Goal: Task Accomplishment & Management: Complete application form

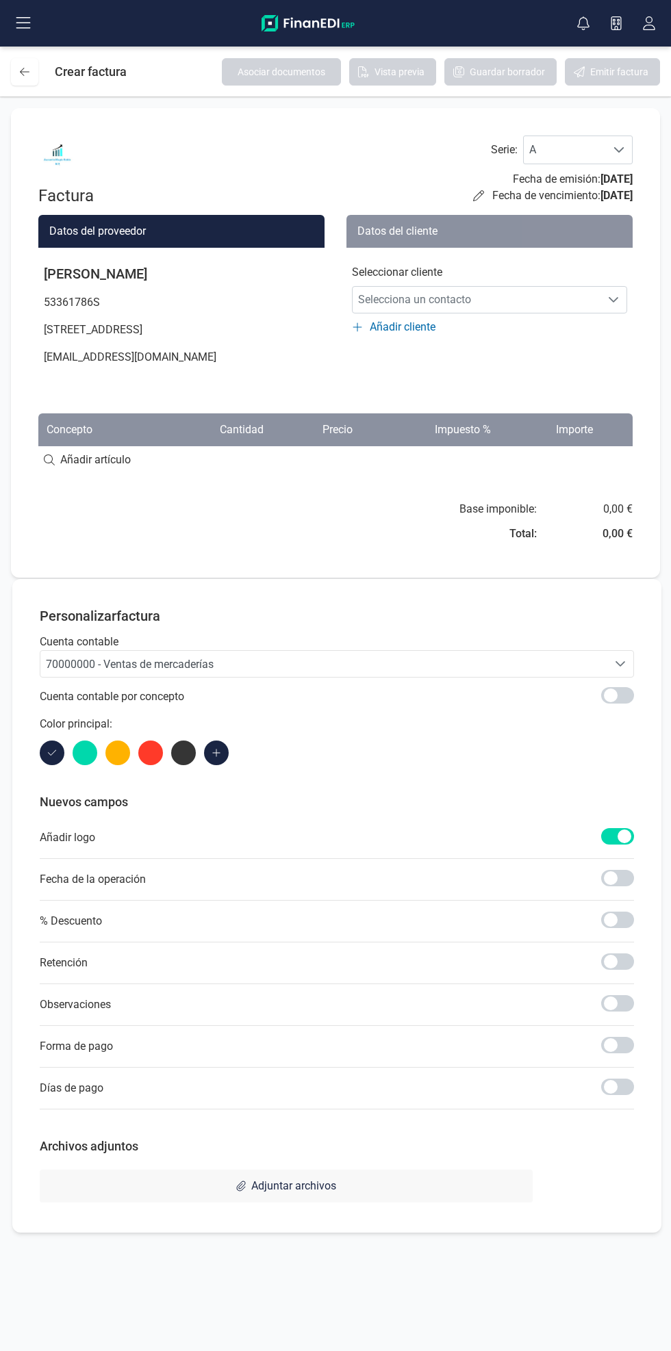
click at [551, 297] on span "Selecciona un contacto" at bounding box center [476, 299] width 248 height 27
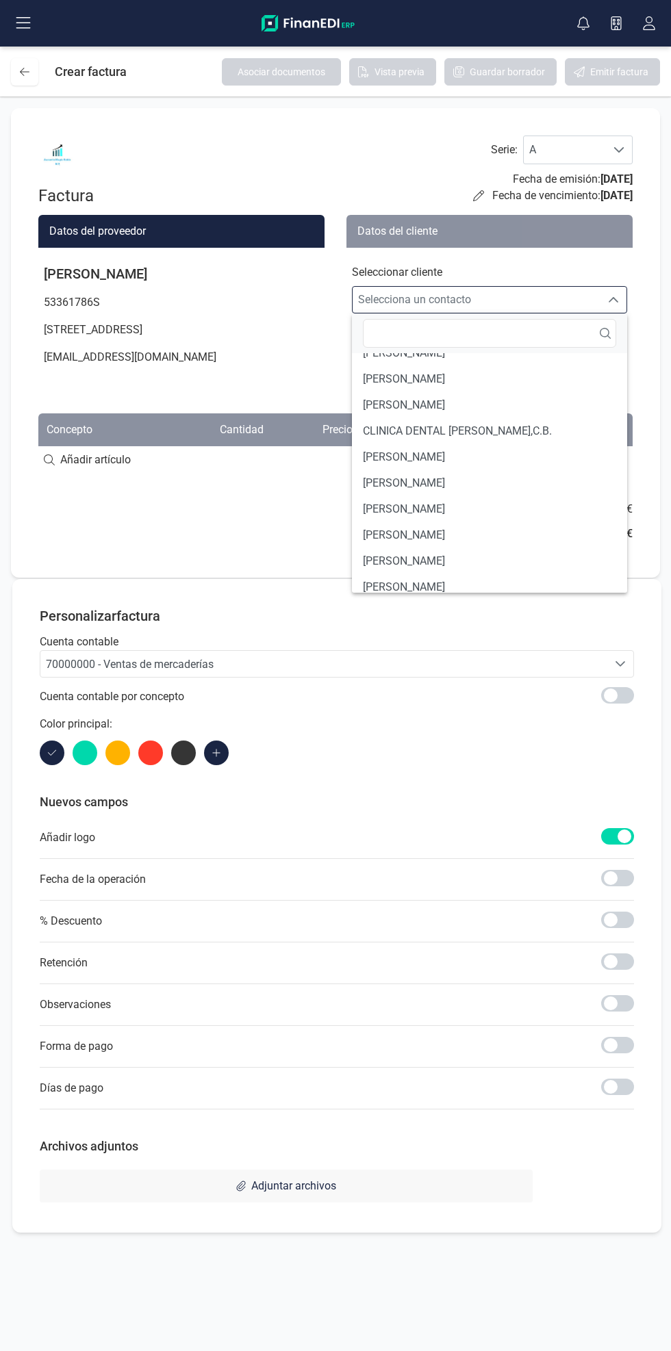
scroll to position [117, 0]
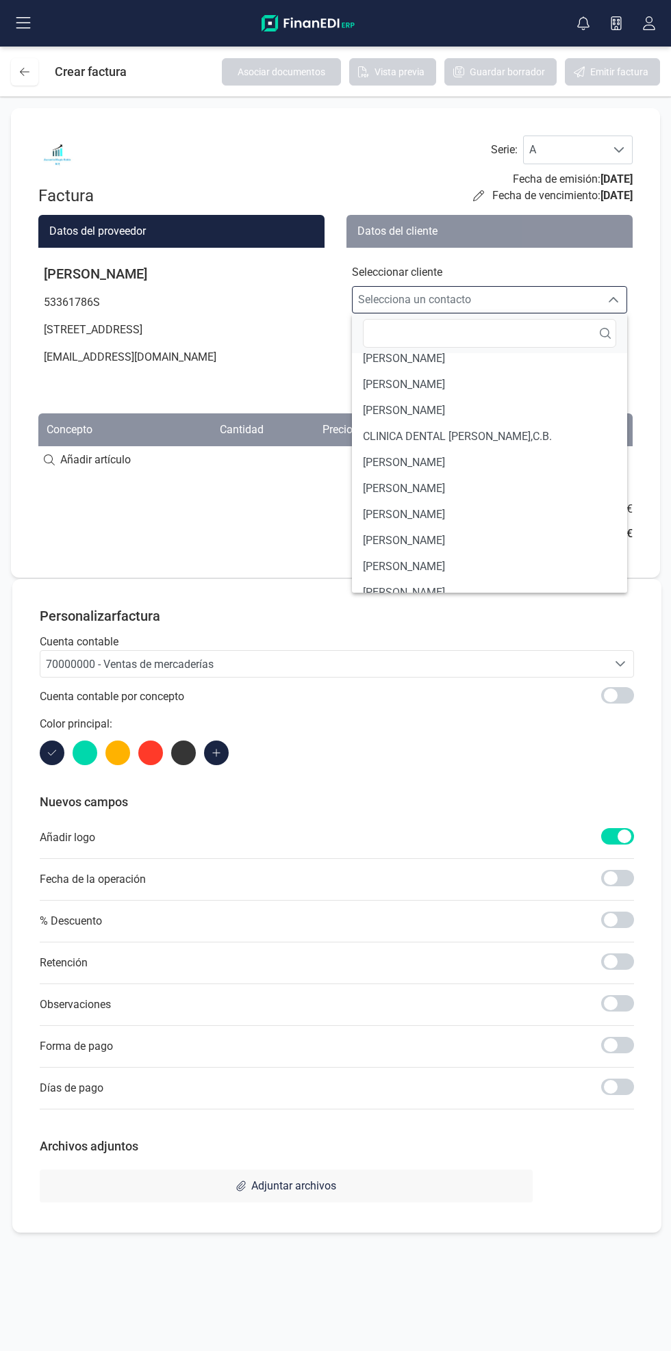
click at [525, 518] on li "[PERSON_NAME]" at bounding box center [489, 515] width 275 height 26
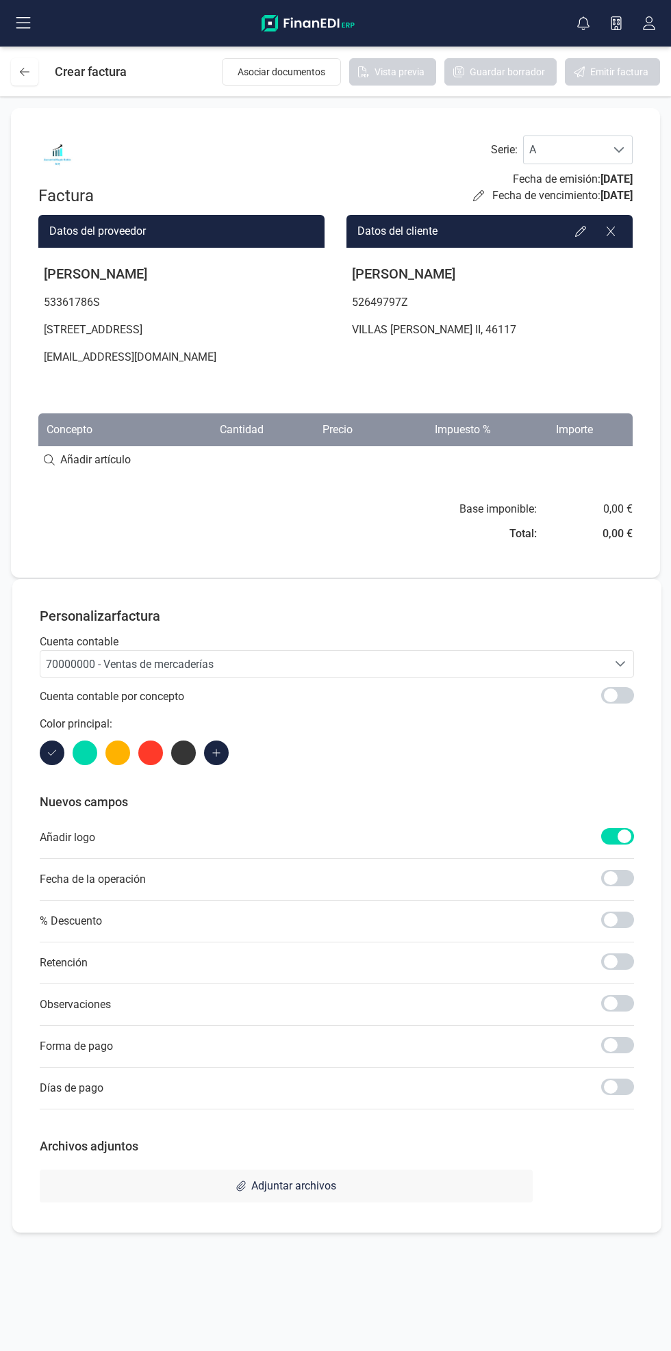
click at [181, 473] on input at bounding box center [335, 459] width 594 height 27
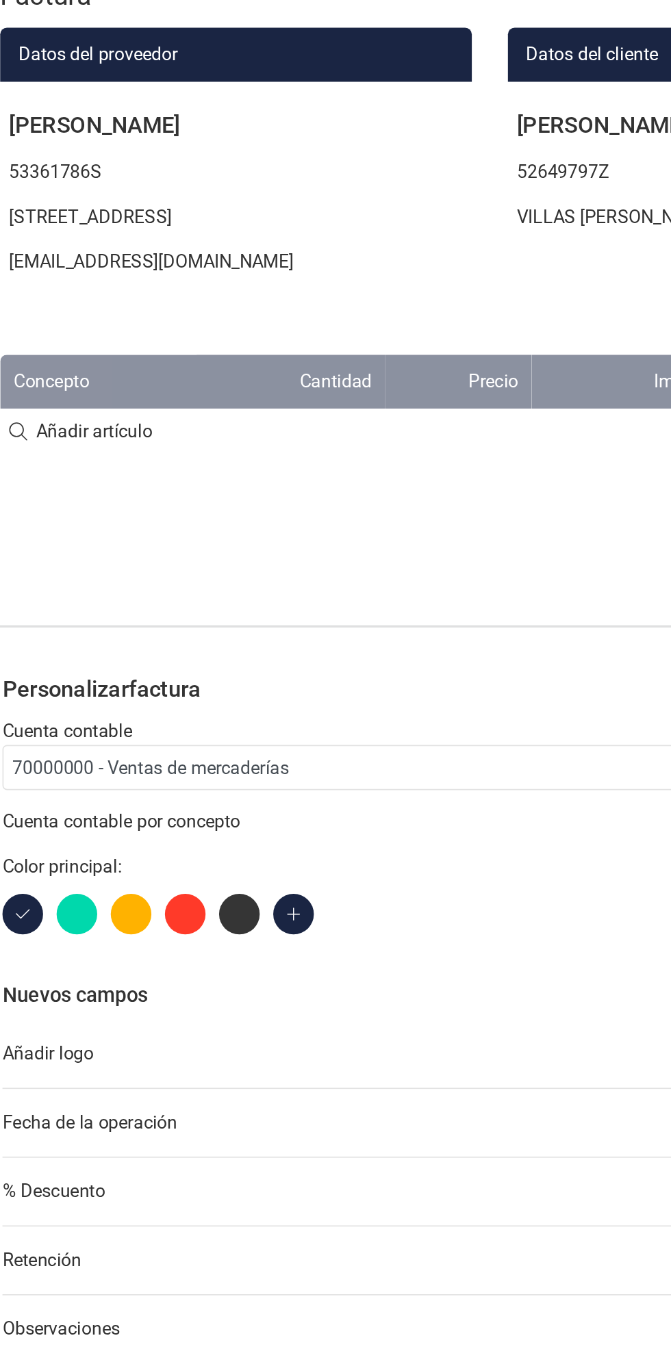
click at [151, 473] on input at bounding box center [335, 459] width 594 height 27
type input "Servicio de Asesoramiento"
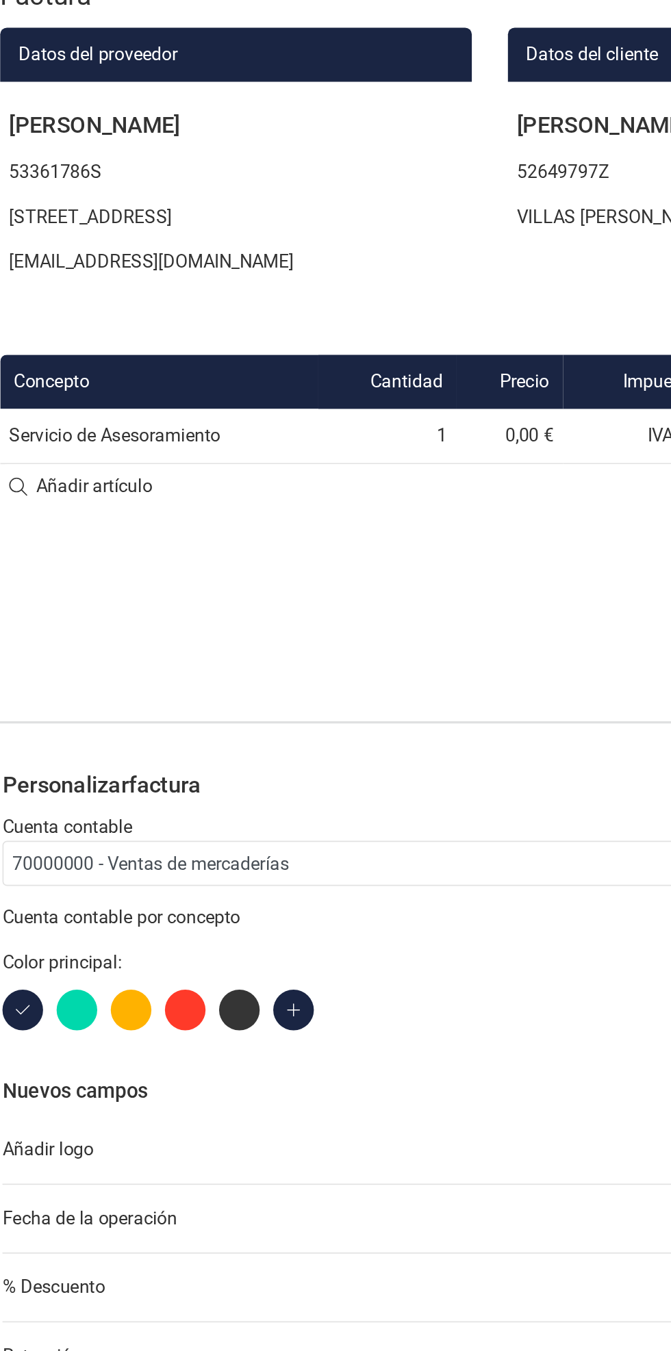
scroll to position [0, 1]
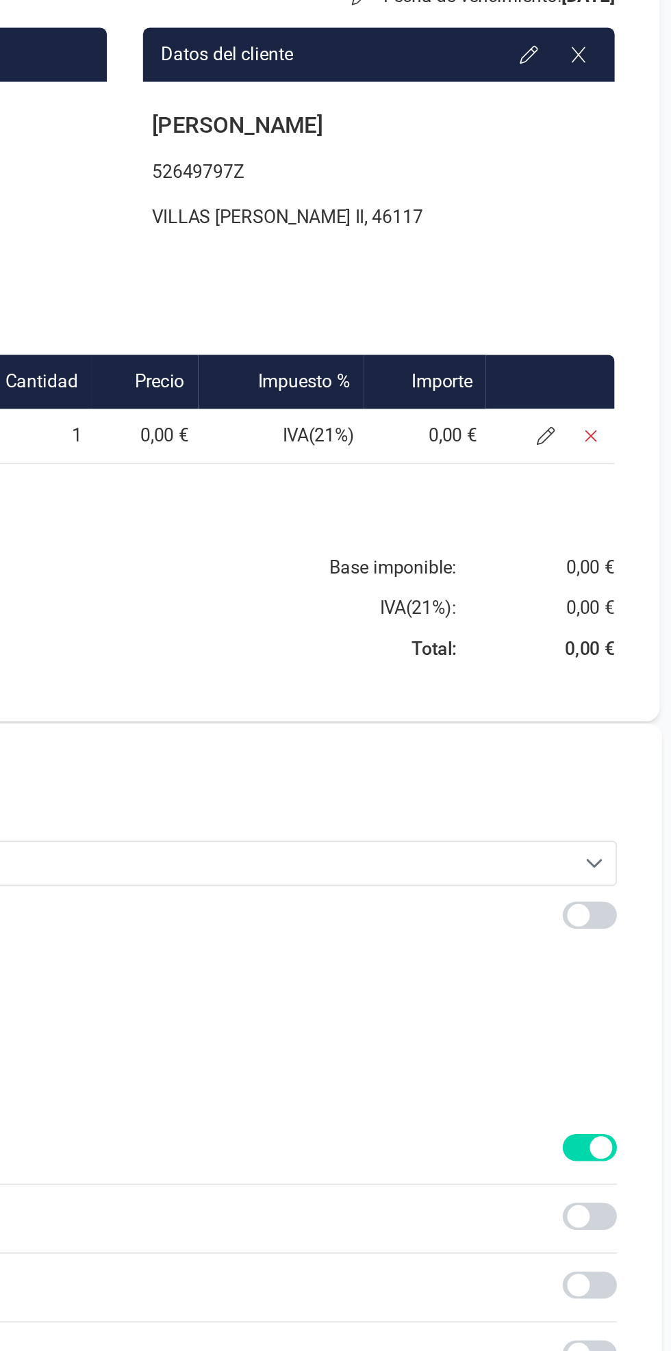
click at [590, 468] on icon at bounding box center [589, 462] width 11 height 11
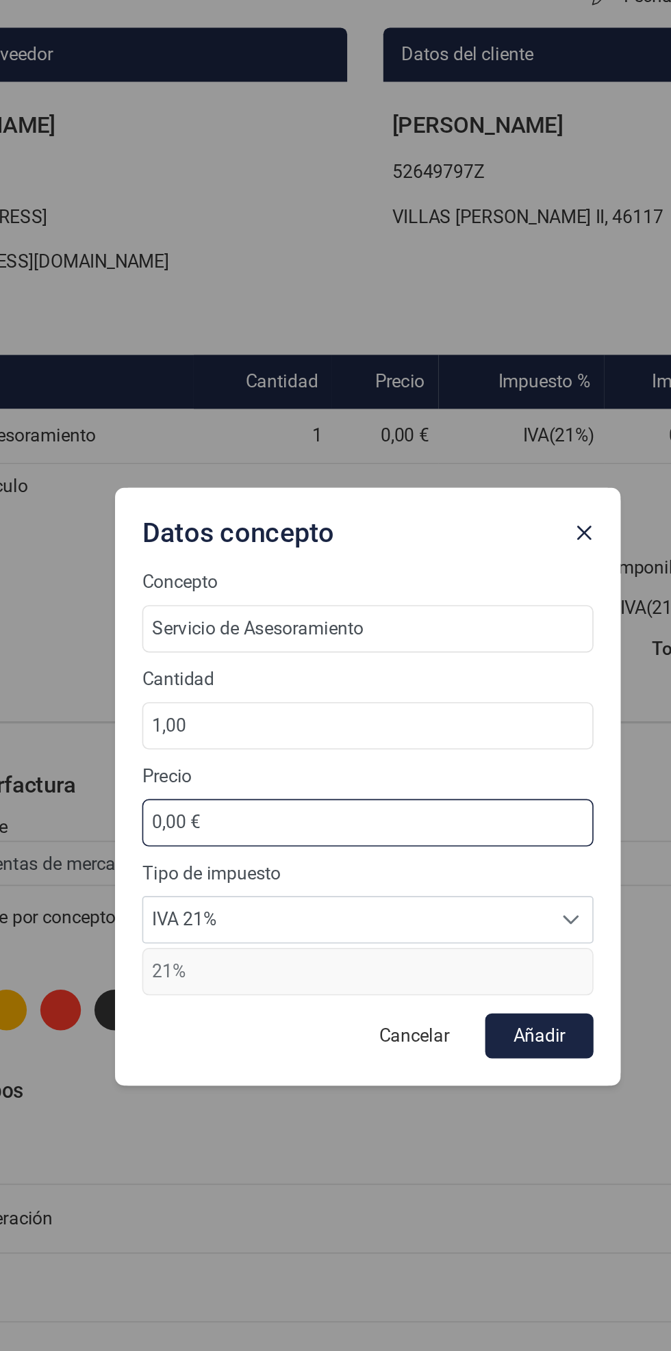
click at [415, 702] on input "0,00 €" at bounding box center [335, 697] width 274 height 29
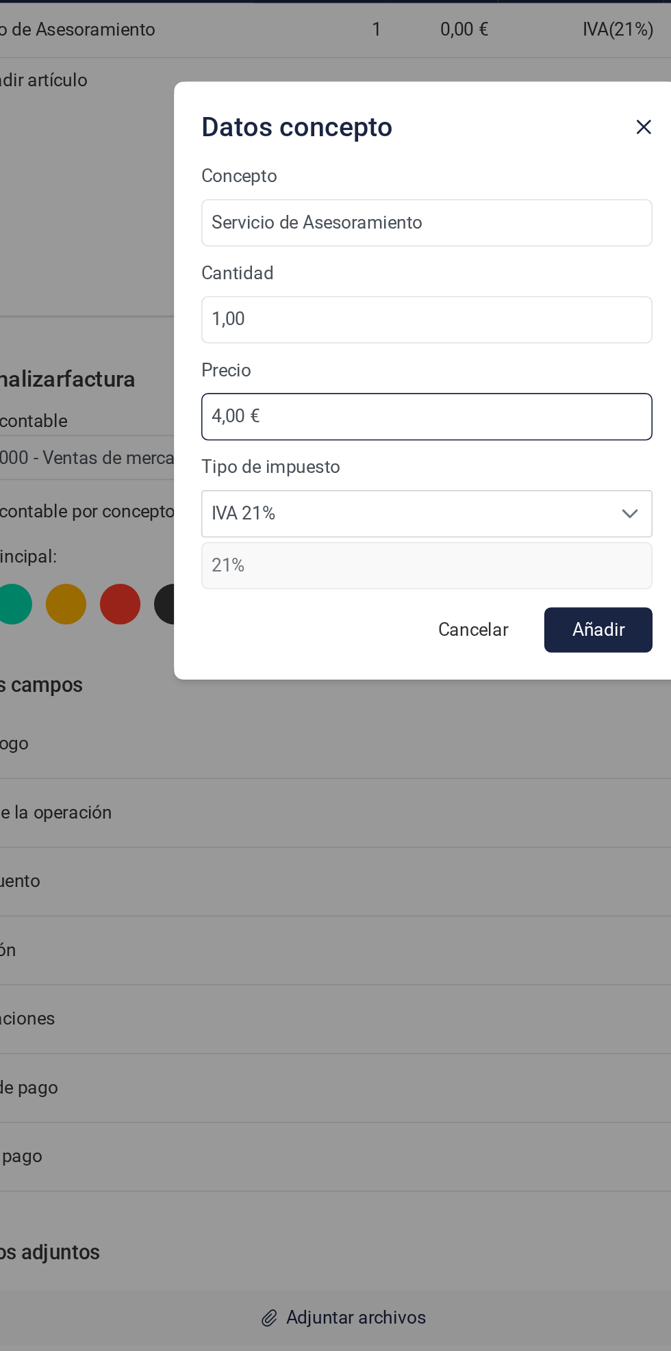
type input "40,00 €"
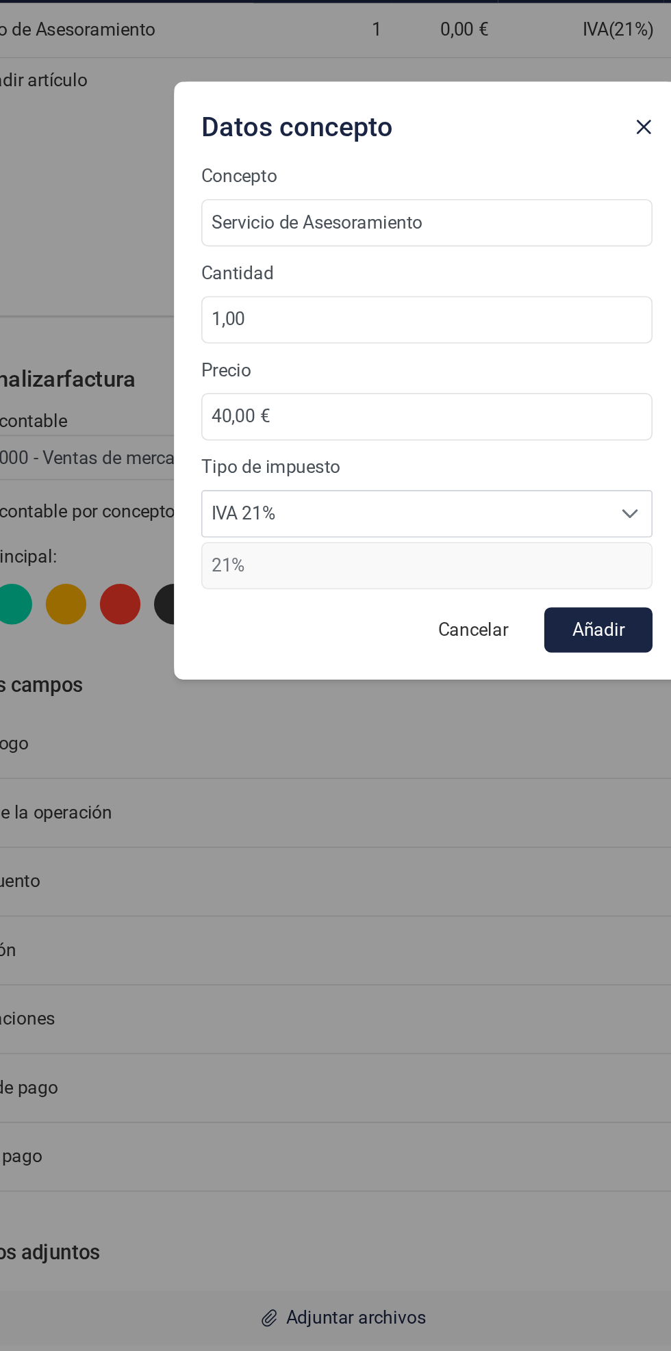
click at [447, 829] on button "Añadir" at bounding box center [439, 826] width 66 height 27
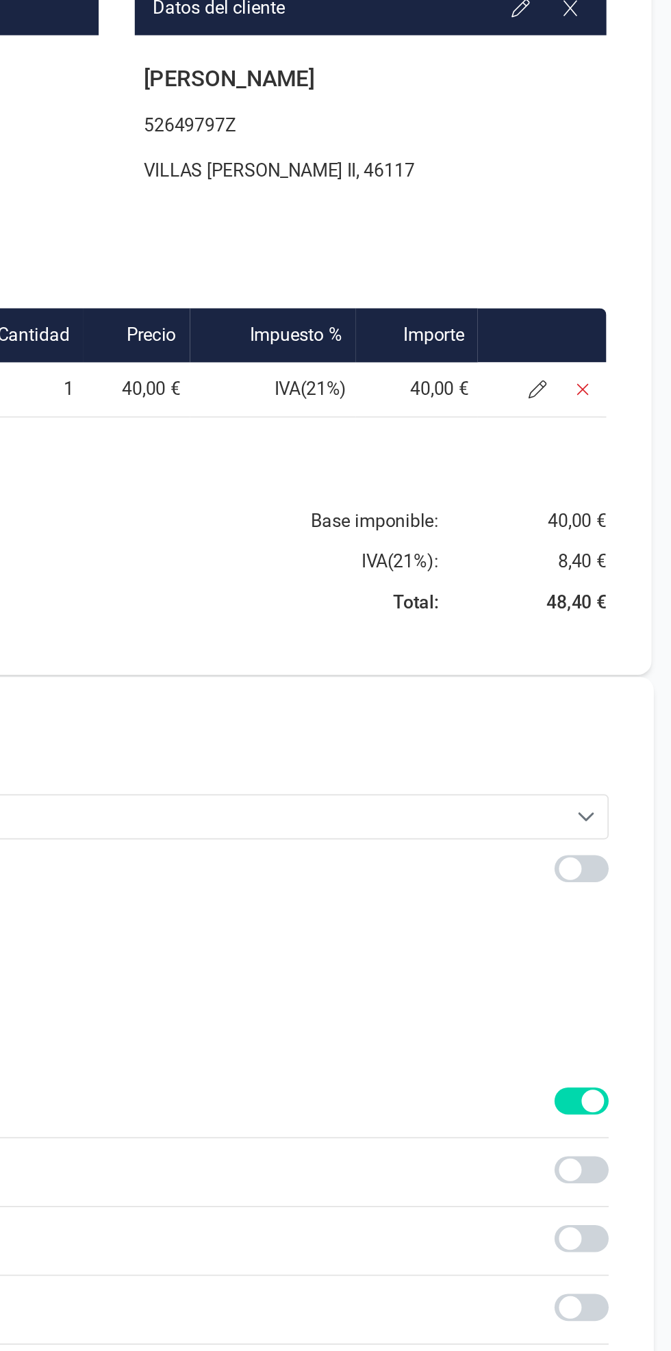
scroll to position [0, 0]
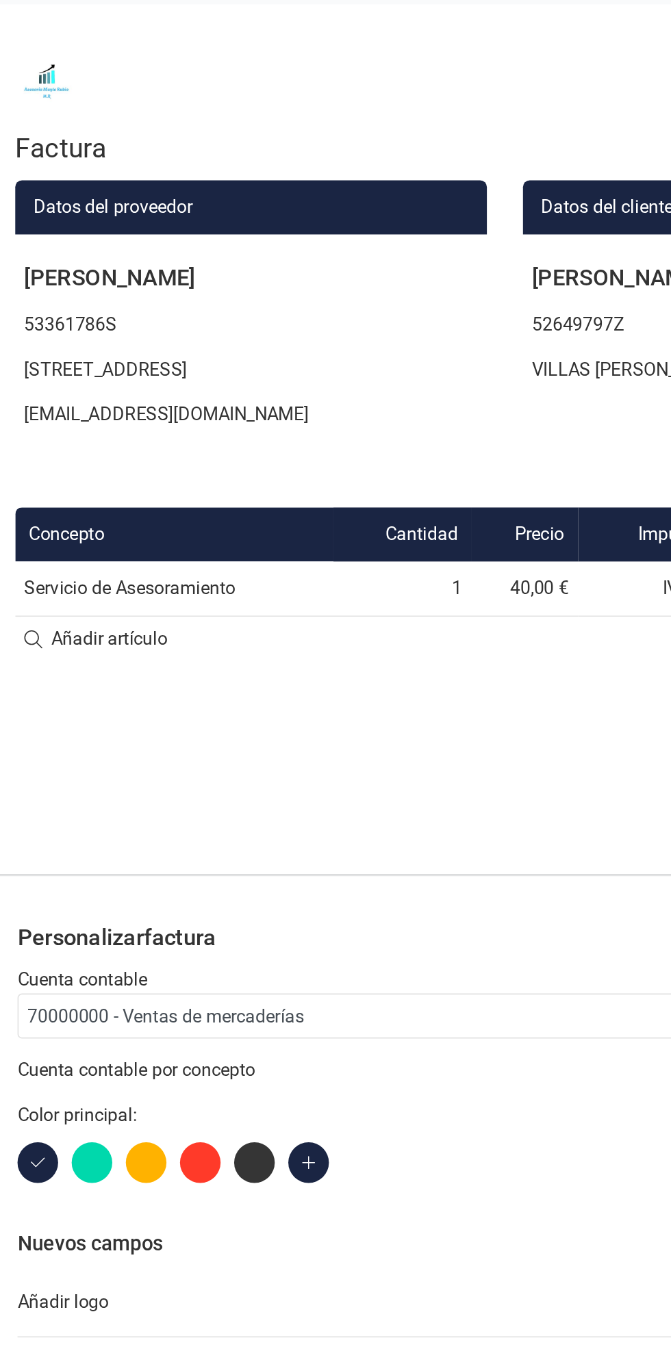
click at [318, 731] on div "70000000 - Ventas de mercaderías" at bounding box center [324, 722] width 556 height 16
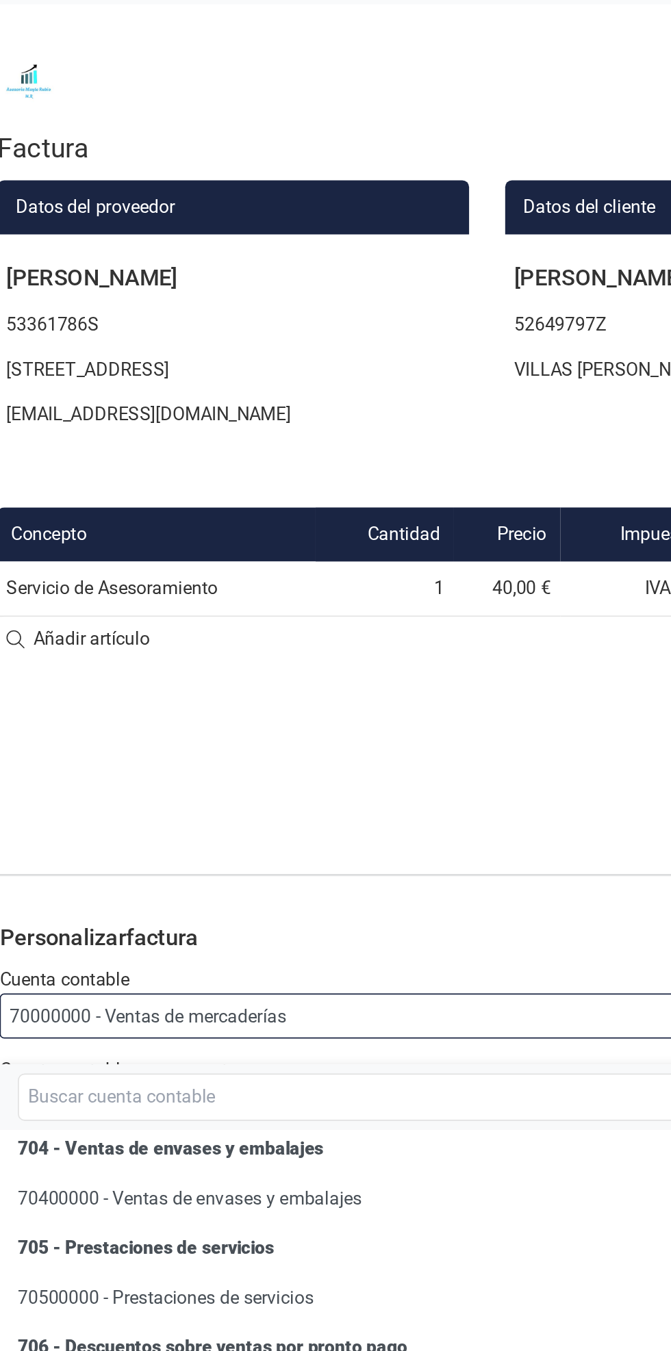
scroll to position [267, 0]
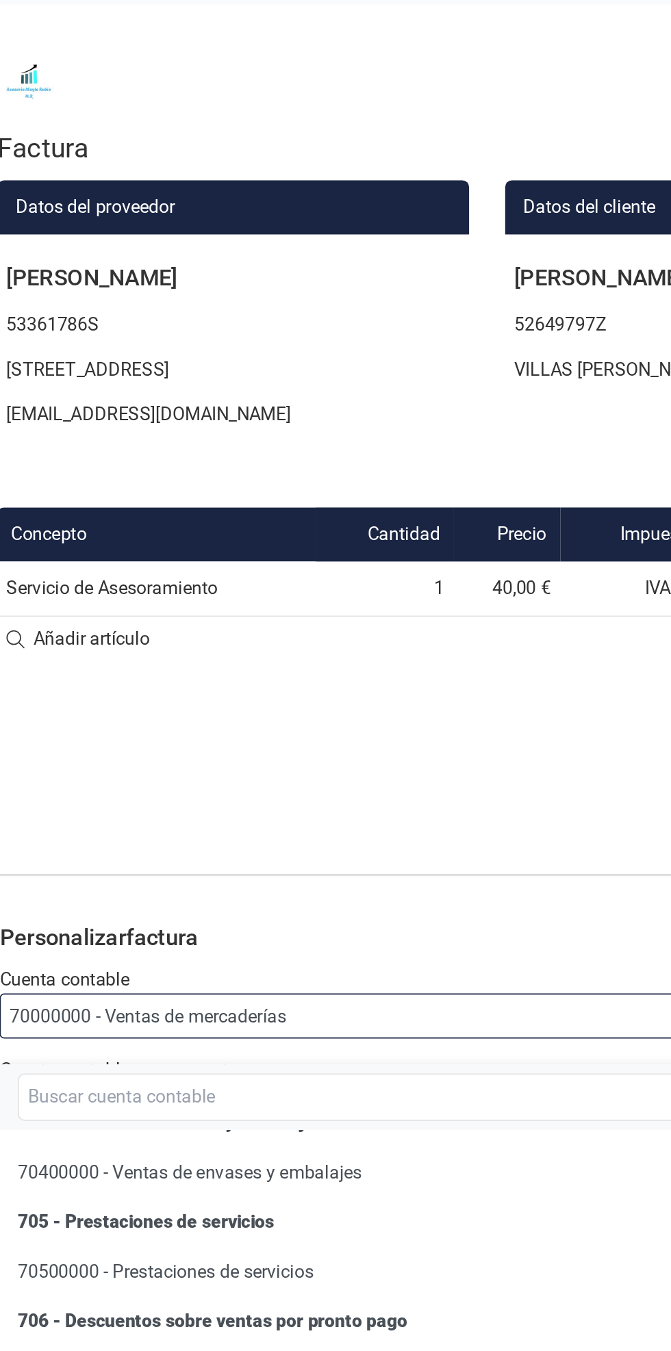
click at [255, 875] on li "70500000 - Prestaciones de servicios" at bounding box center [337, 876] width 594 height 27
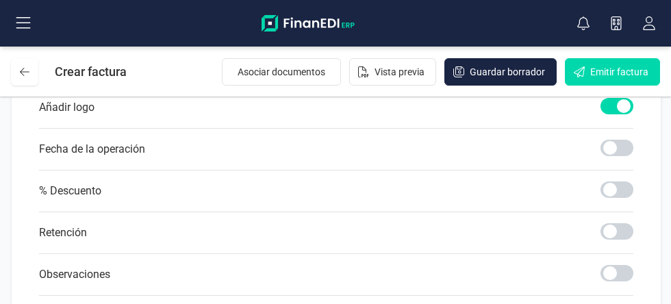
scroll to position [790, 0]
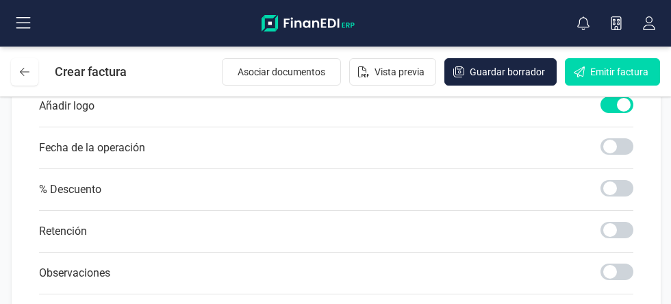
click at [623, 238] on span at bounding box center [616, 230] width 33 height 16
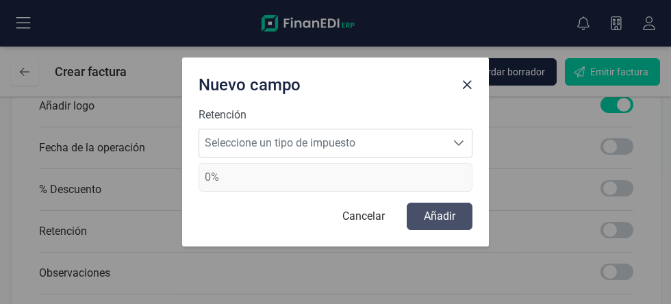
scroll to position [6, 5]
click at [436, 143] on span "Seleccione un tipo de impuesto" at bounding box center [322, 142] width 246 height 27
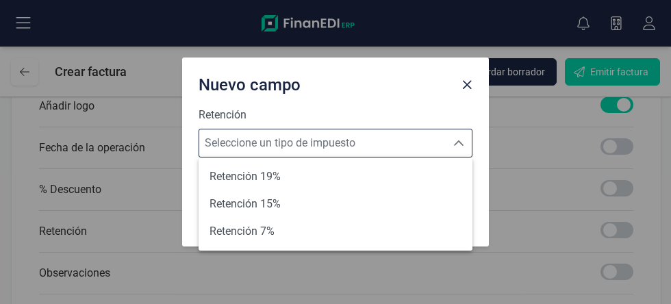
click at [374, 207] on li "Retención 15%" at bounding box center [335, 203] width 274 height 27
type input "15%"
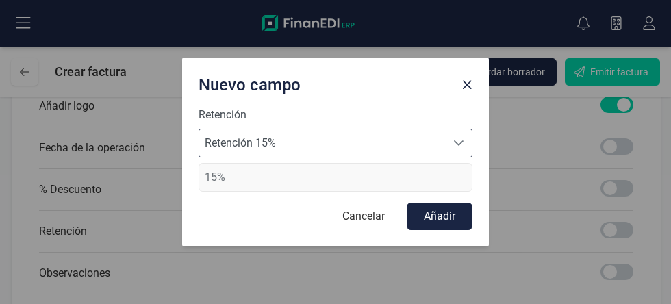
click at [449, 222] on button "Añadir" at bounding box center [439, 216] width 66 height 27
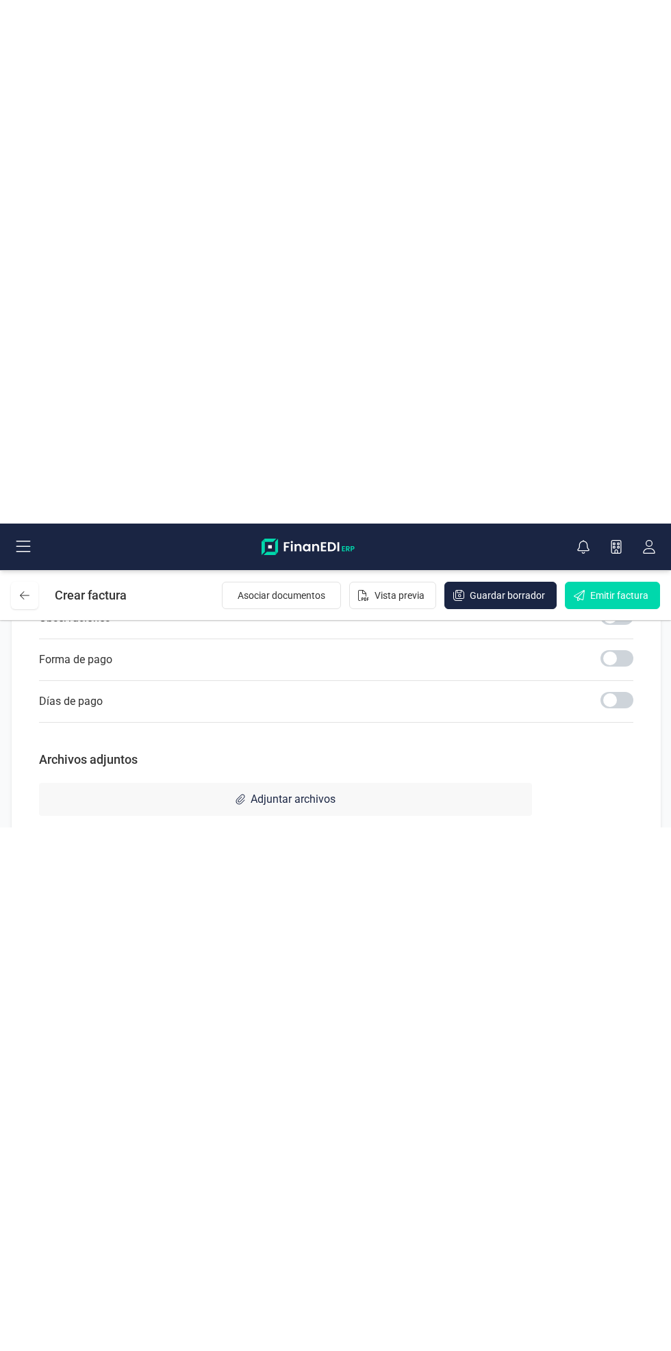
scroll to position [0, 0]
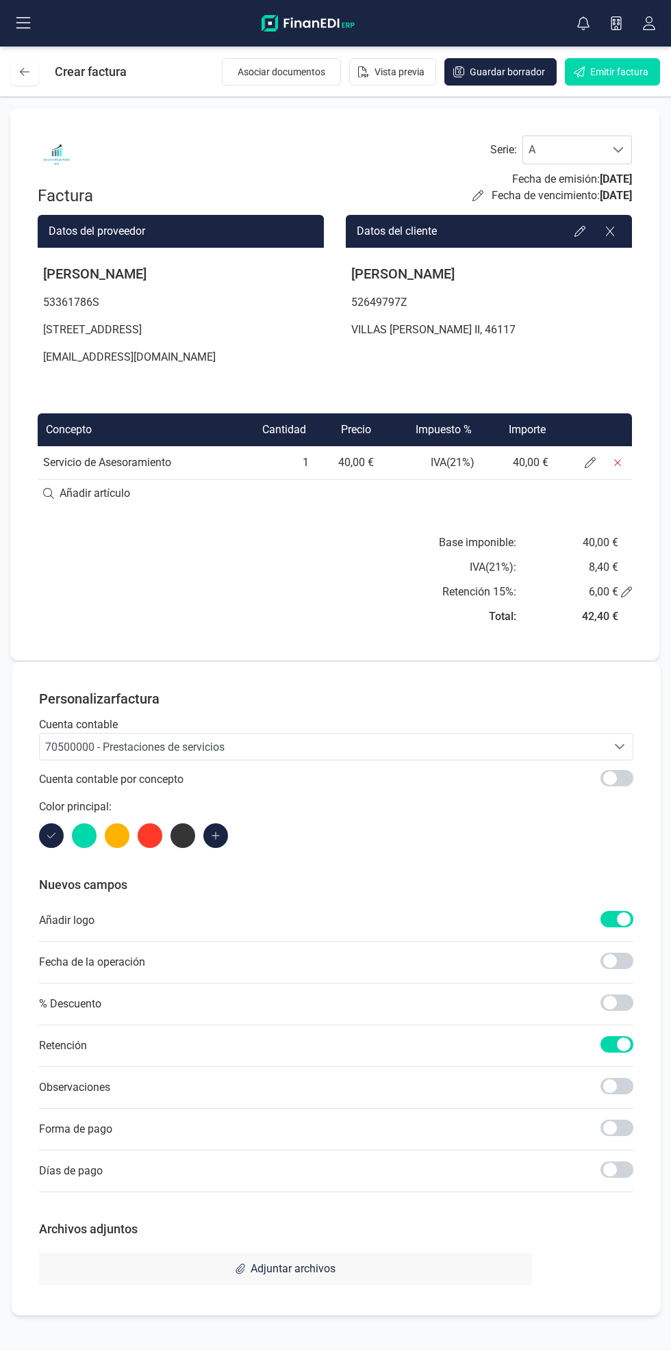
click at [582, 476] on span at bounding box center [589, 462] width 27 height 27
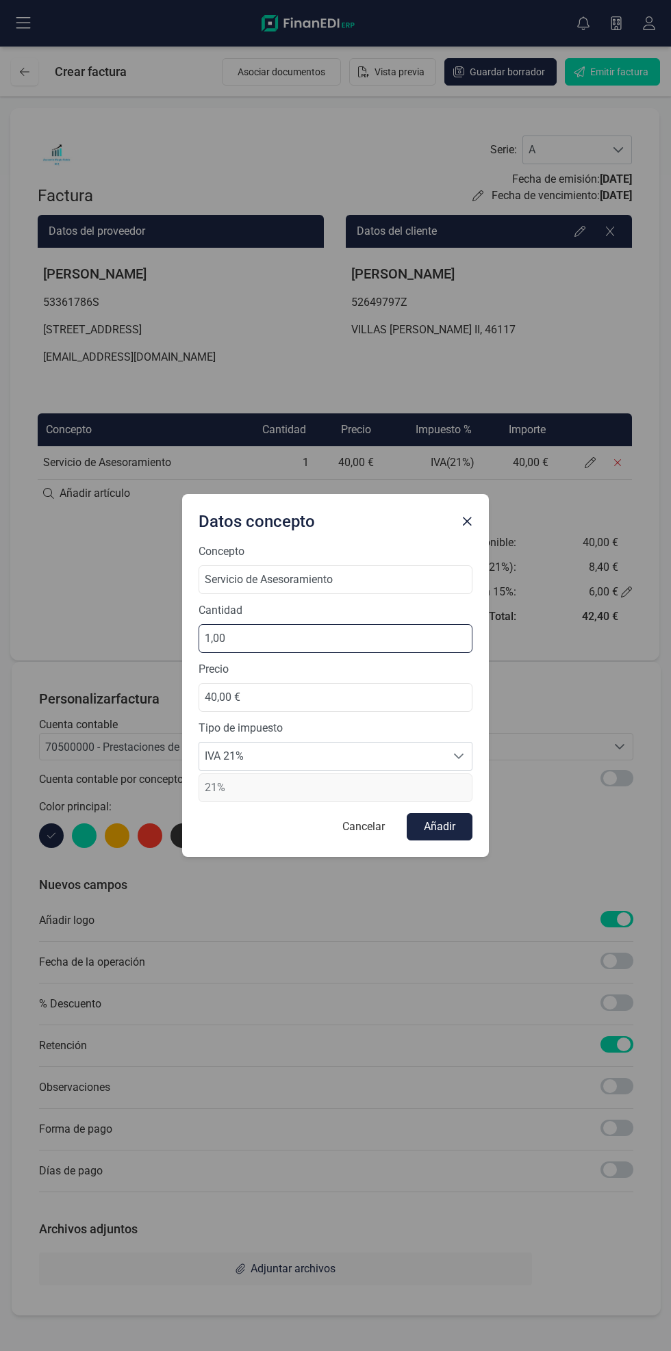
click at [363, 637] on input "1,00" at bounding box center [335, 638] width 274 height 29
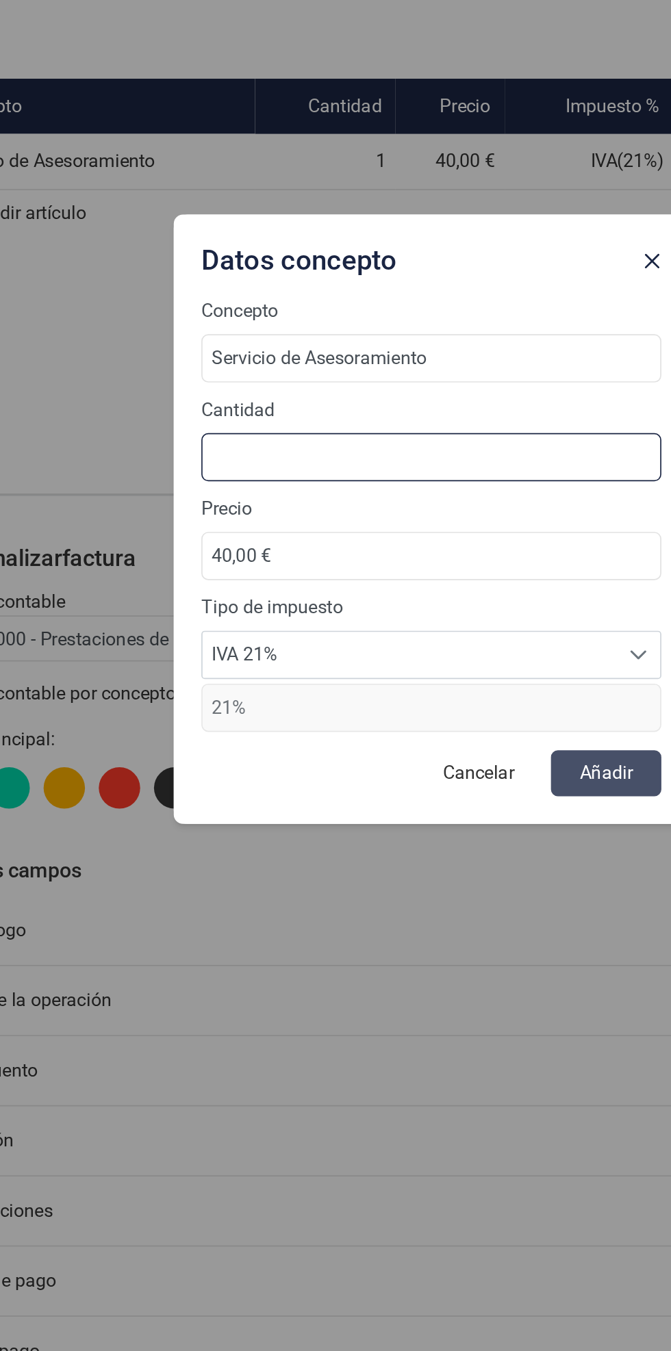
type input "2,00"
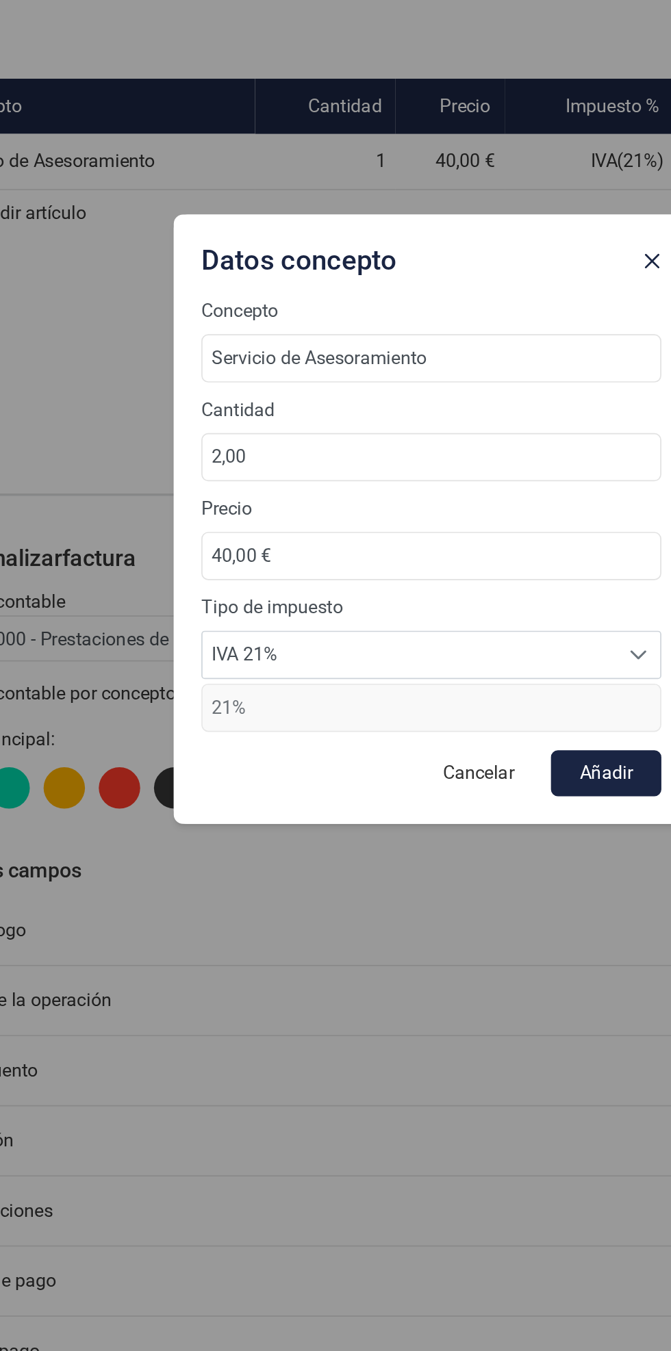
click at [461, 824] on button "Añadir" at bounding box center [439, 826] width 66 height 27
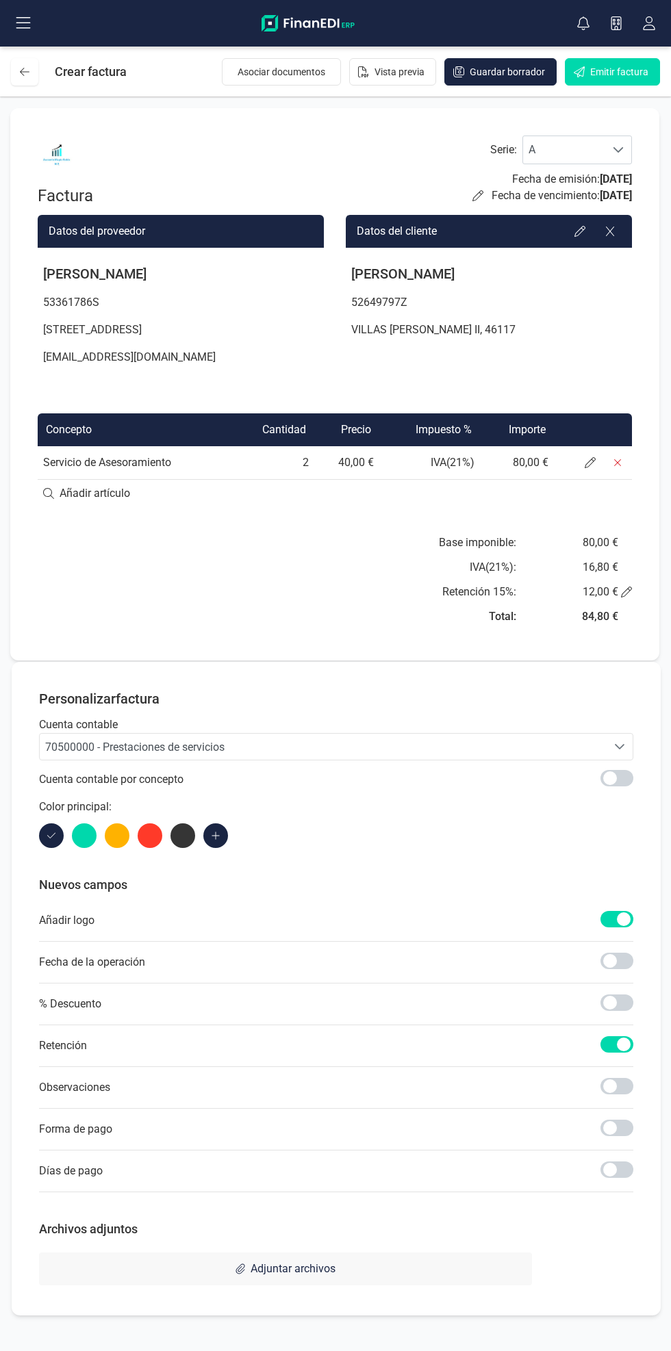
click at [589, 468] on icon at bounding box center [589, 462] width 11 height 11
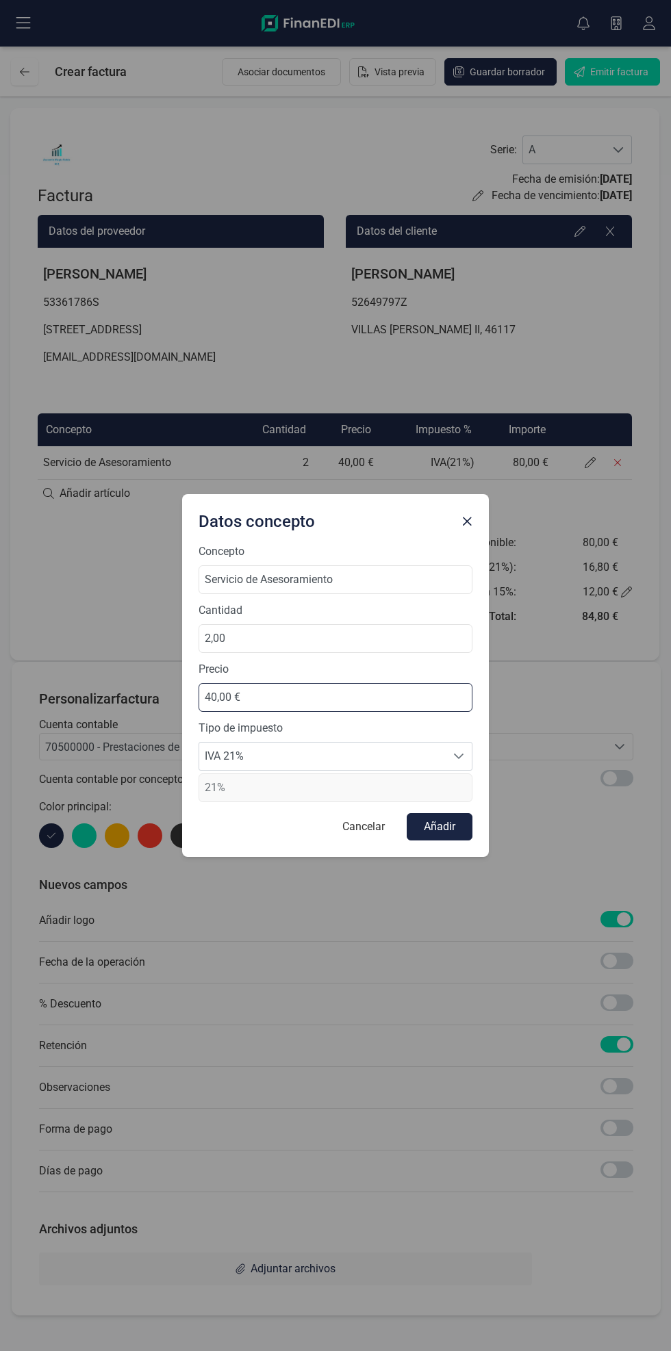
click at [362, 692] on input "40,00 €" at bounding box center [335, 697] width 274 height 29
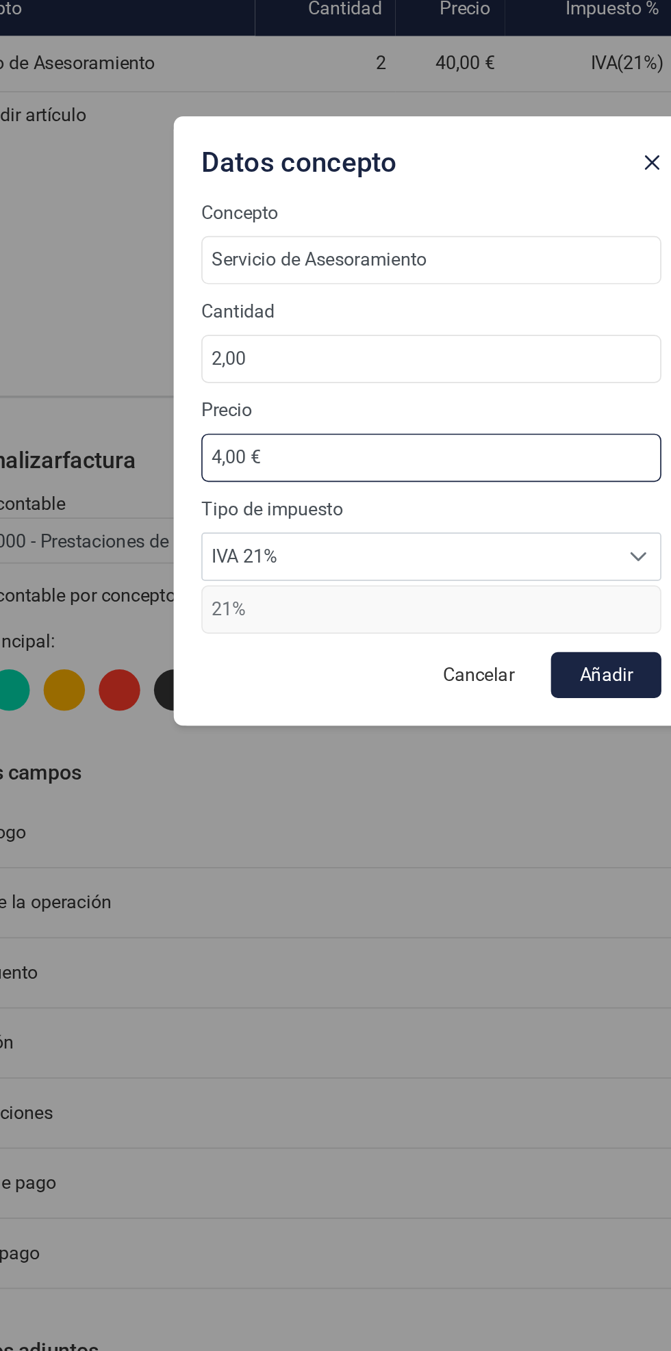
type input "45,00 €"
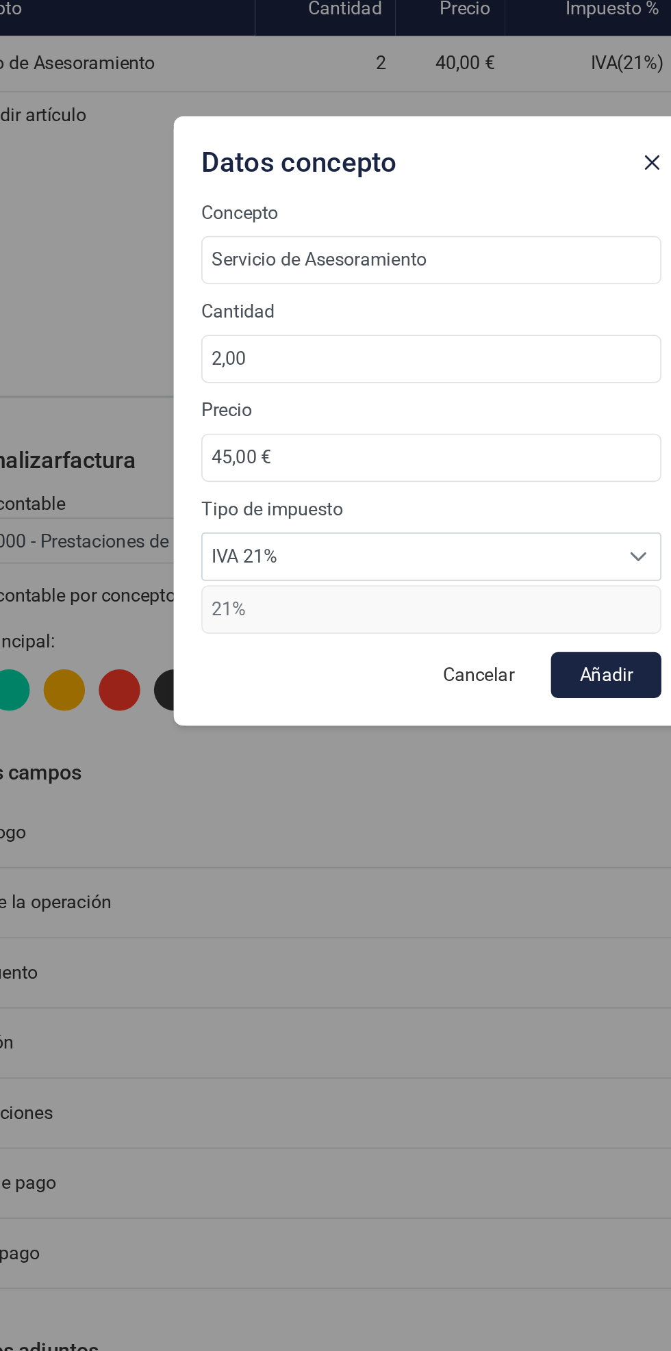
click at [465, 827] on button "Añadir" at bounding box center [439, 826] width 66 height 27
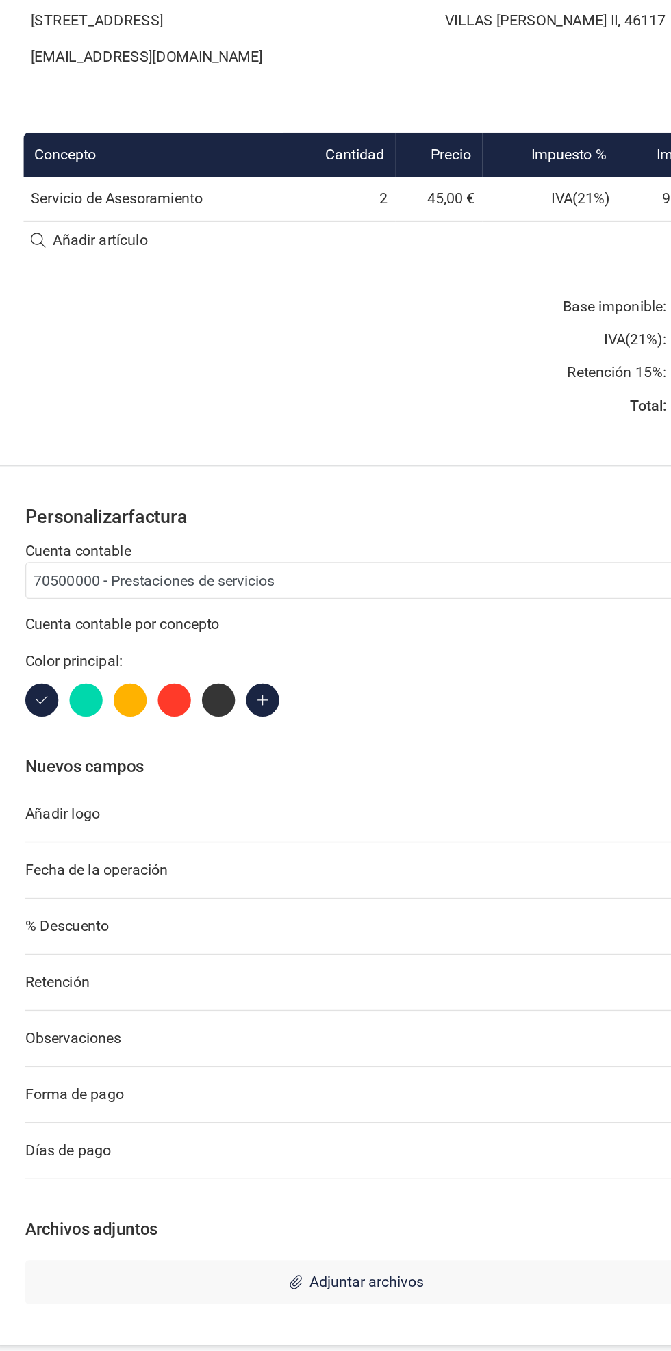
scroll to position [0, 1]
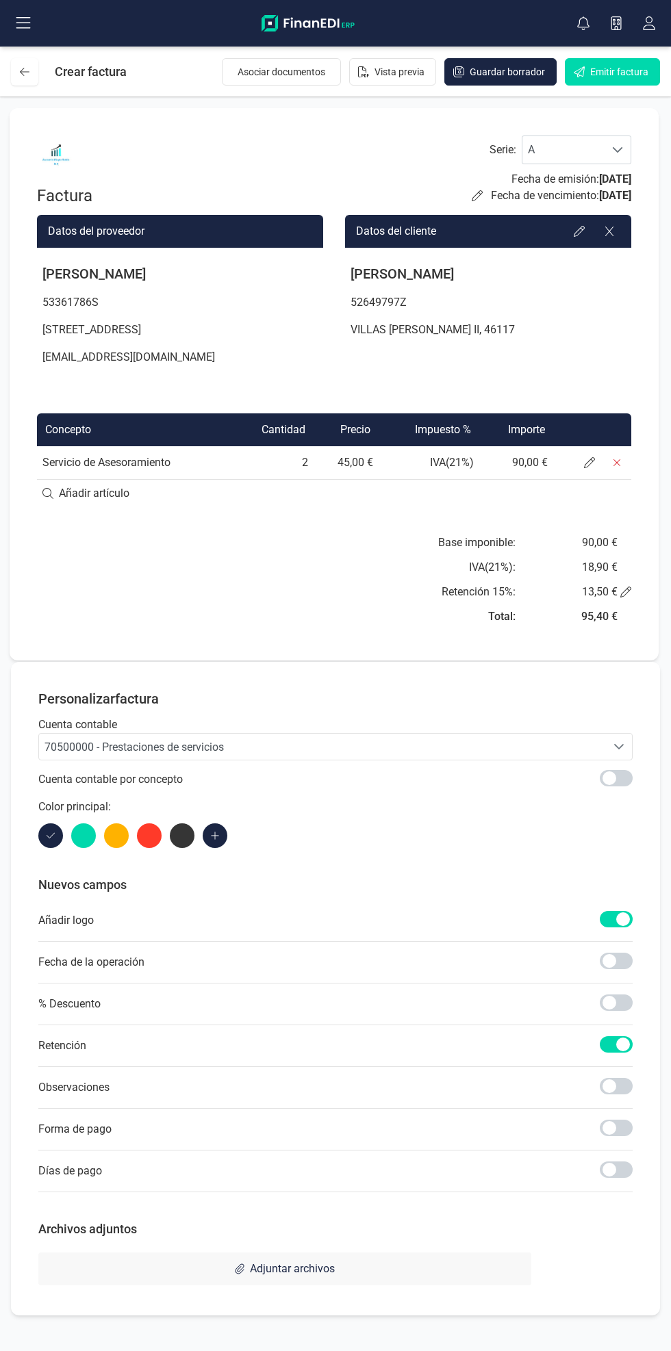
click at [630, 1094] on span at bounding box center [615, 1086] width 33 height 16
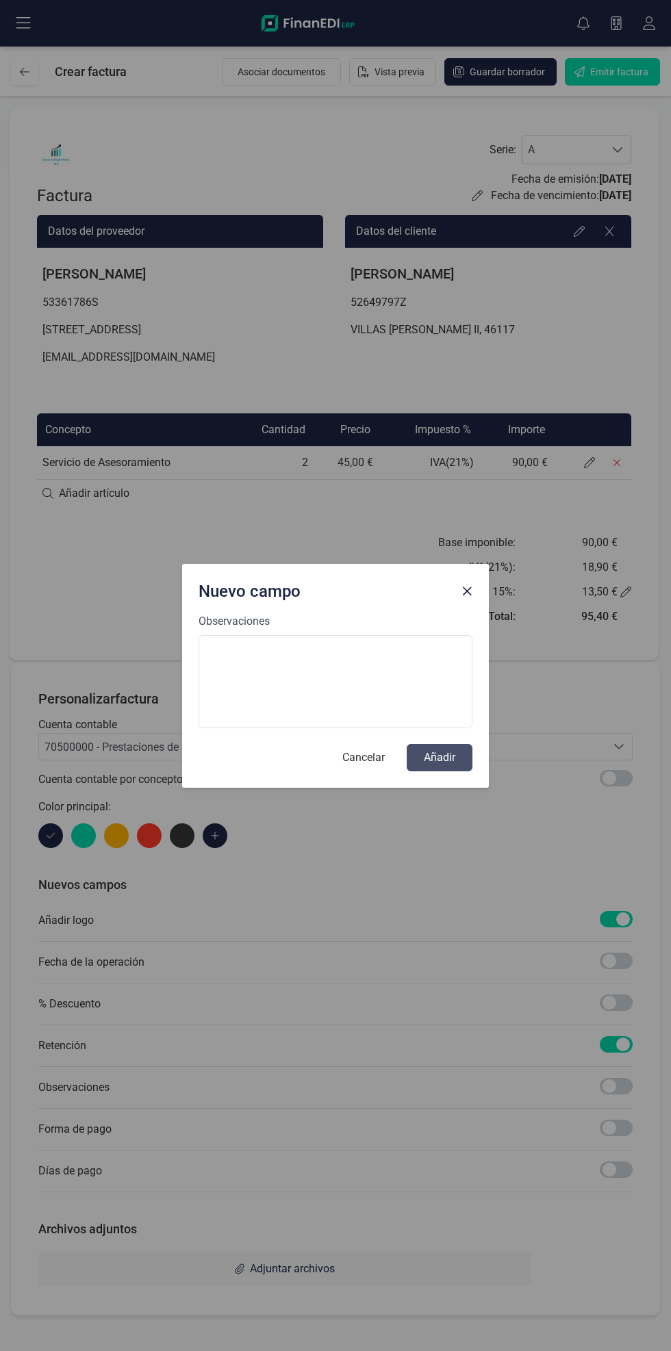
scroll to position [6, 5]
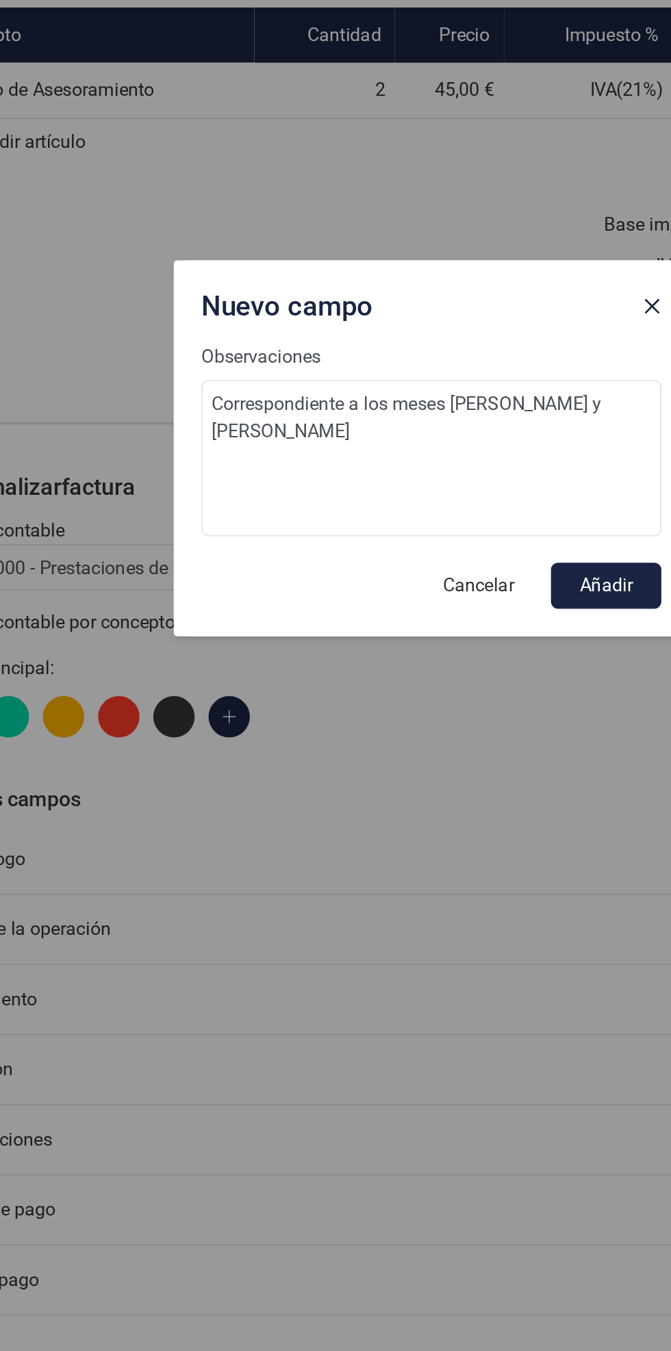
type textarea "Correspondiente a los meses [PERSON_NAME] y [PERSON_NAME]"
click at [449, 753] on button "Añadir" at bounding box center [439, 757] width 66 height 27
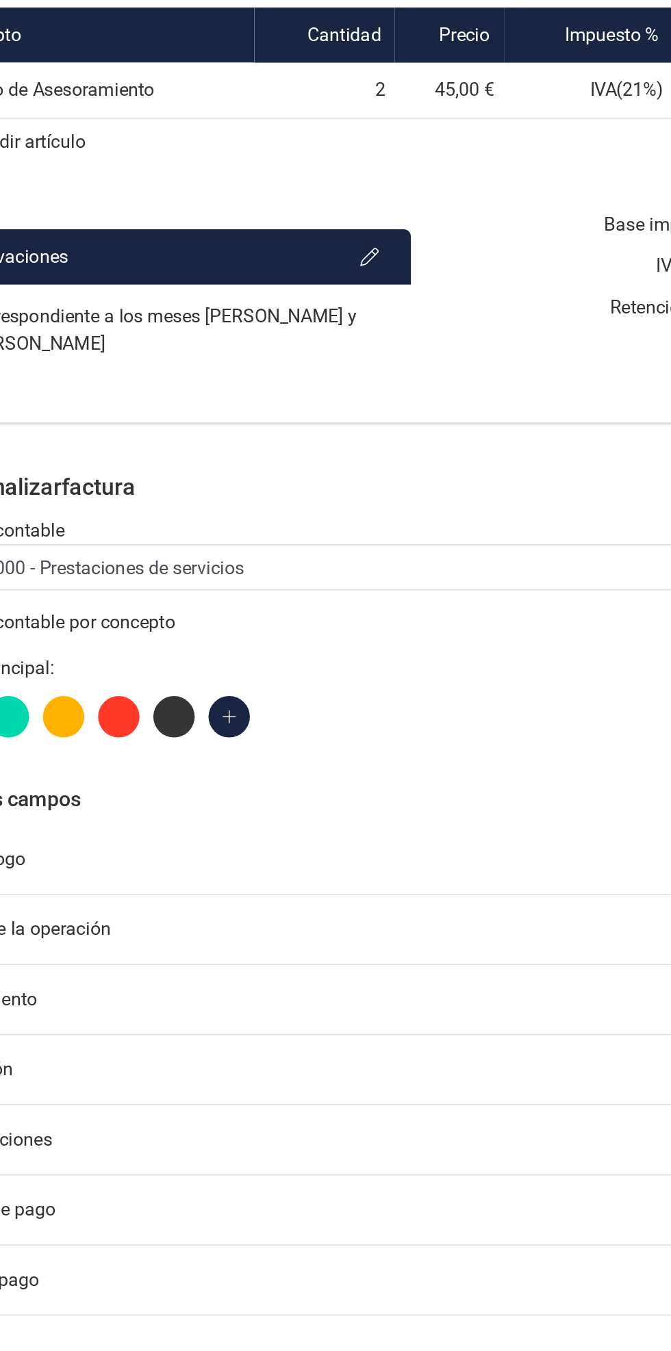
scroll to position [0, 0]
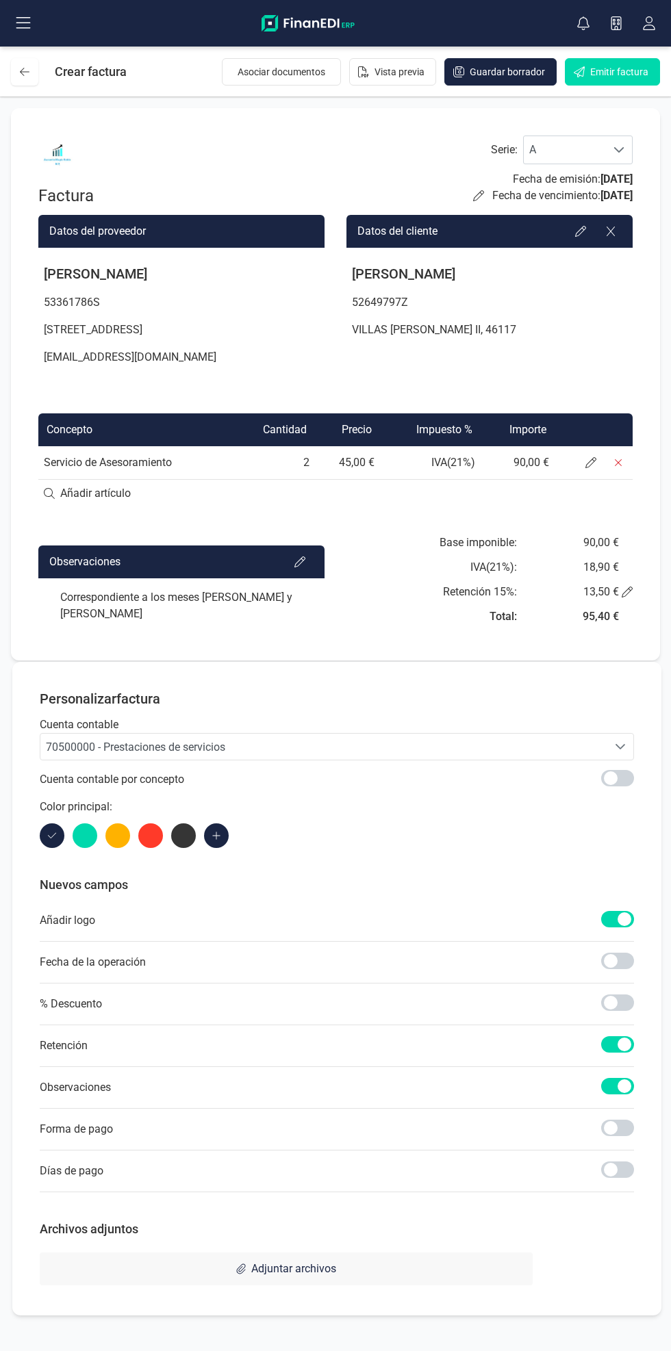
click at [587, 468] on icon at bounding box center [590, 462] width 11 height 11
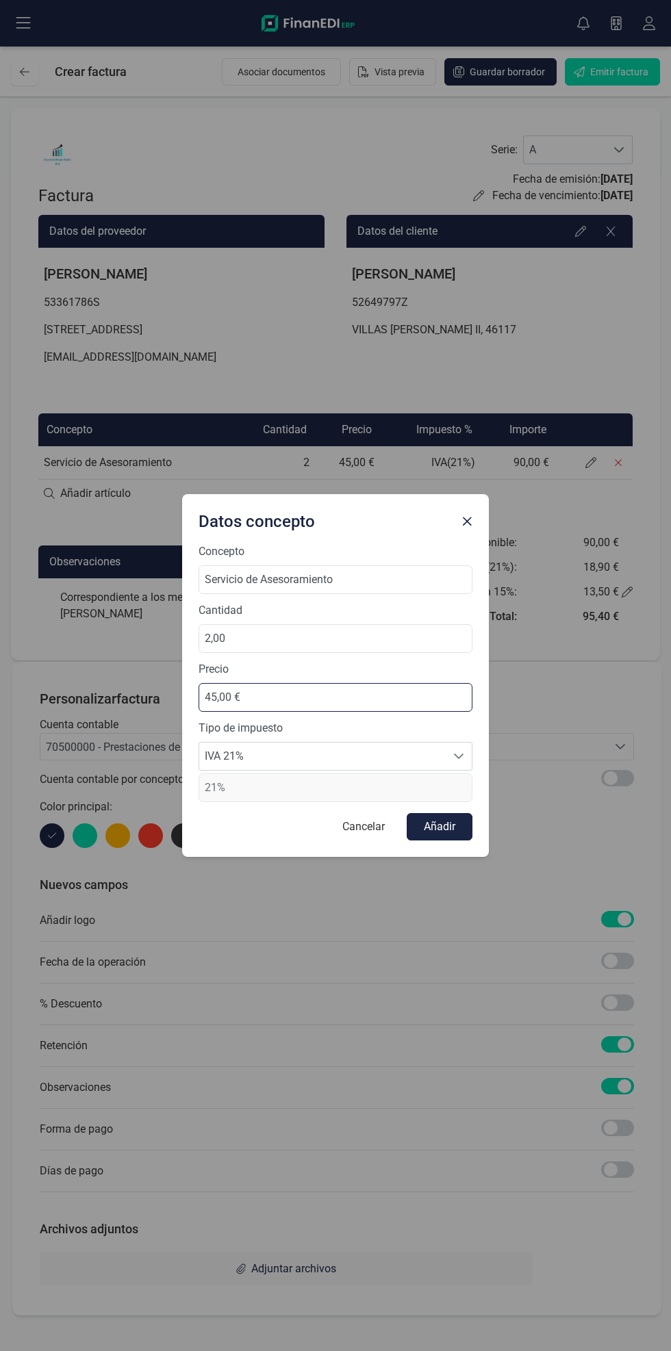
click at [343, 695] on input "45,00 €" at bounding box center [335, 697] width 274 height 29
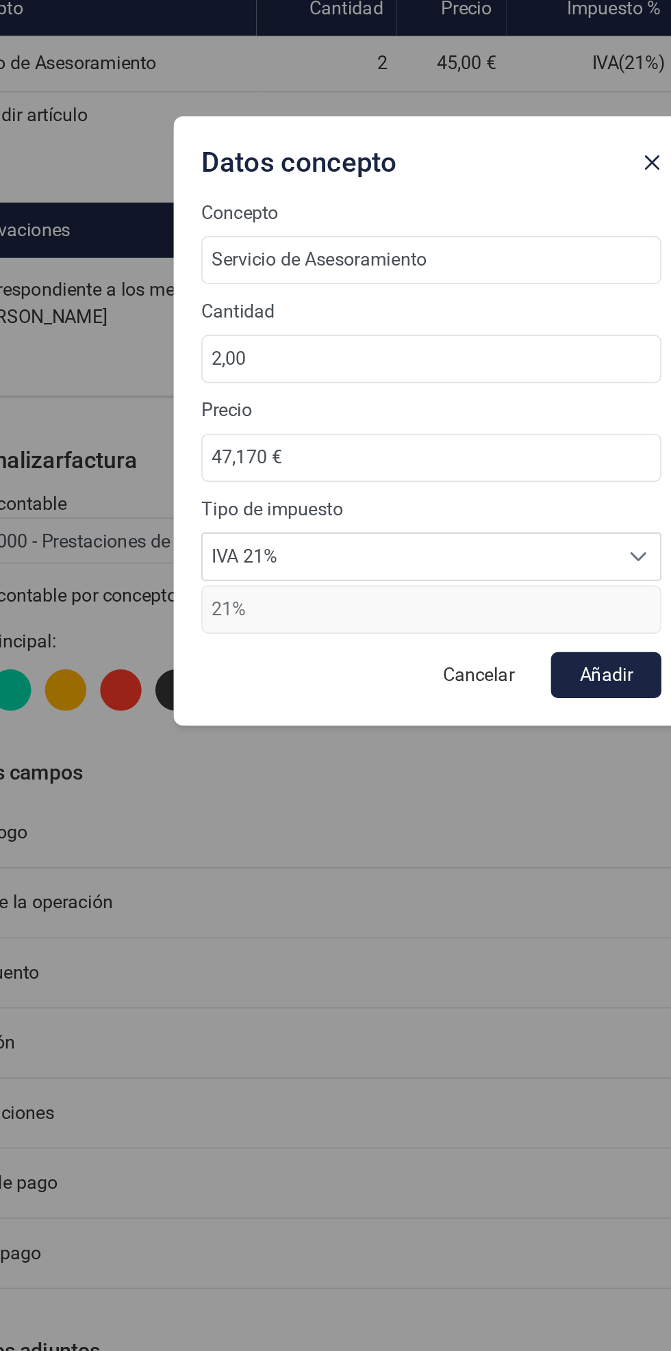
click at [450, 824] on button "Añadir" at bounding box center [439, 826] width 66 height 27
type input "47,17 €"
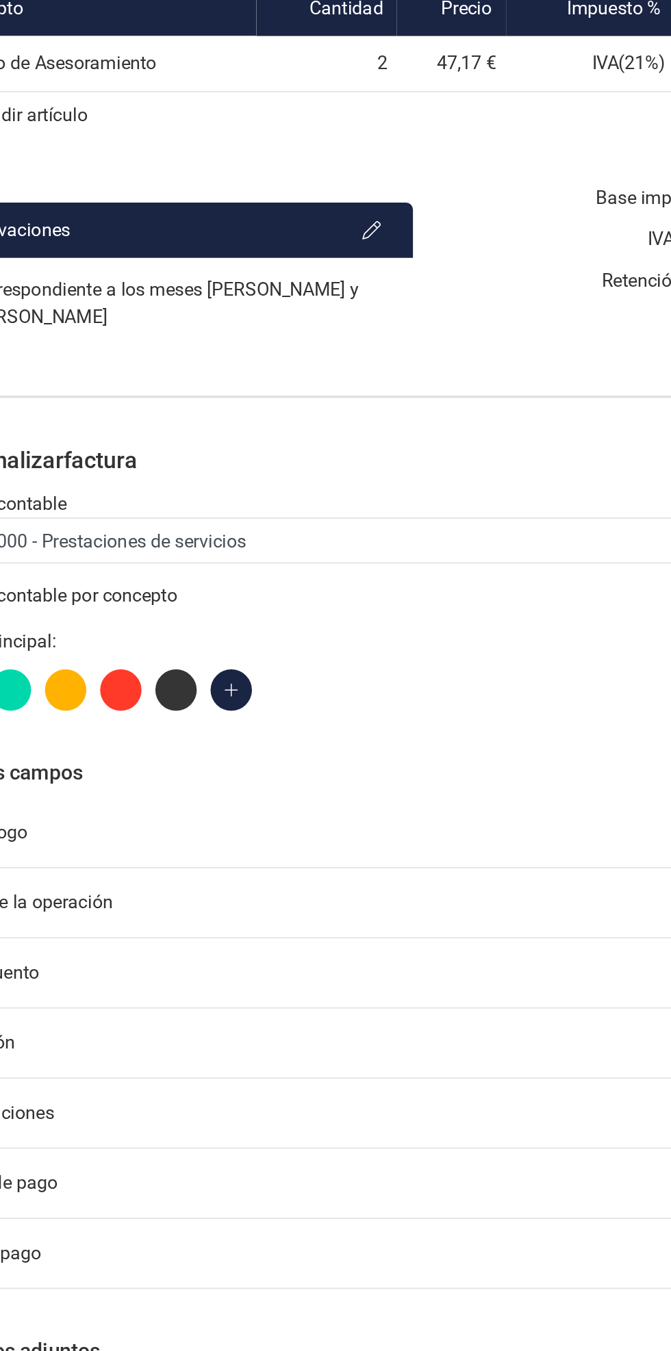
scroll to position [0, 1]
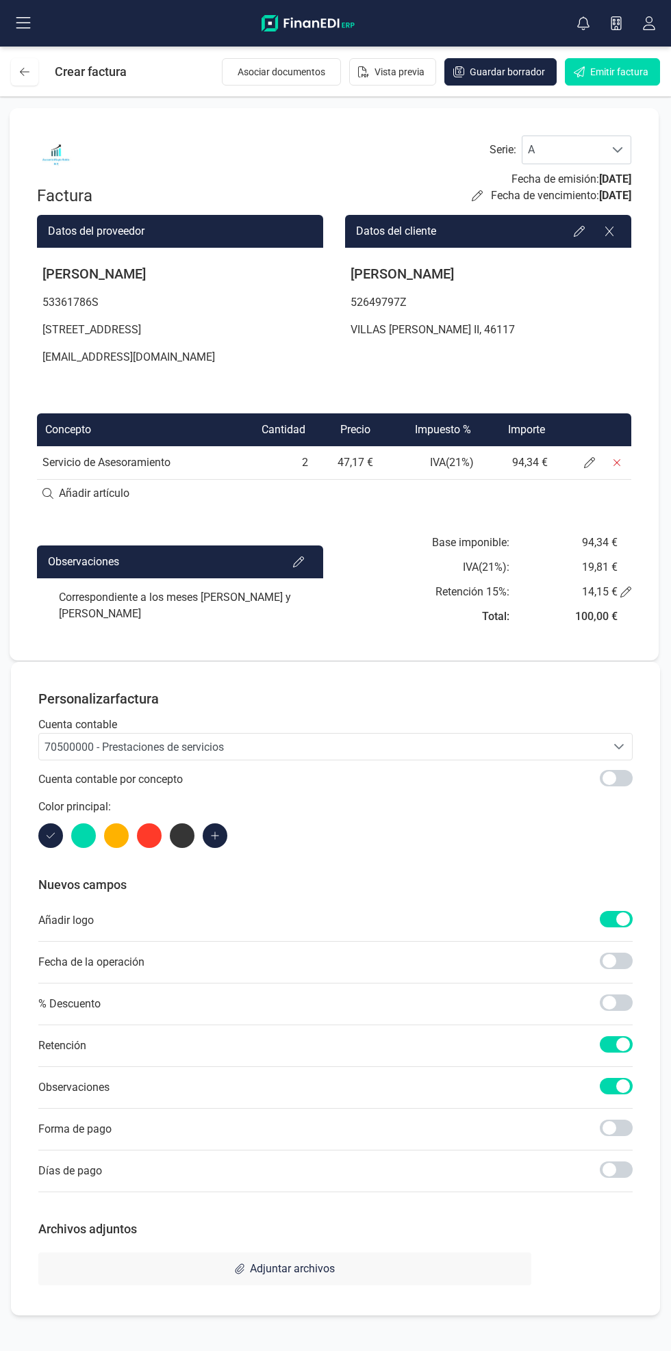
click at [626, 69] on span "Emitir factura" at bounding box center [619, 72] width 58 height 14
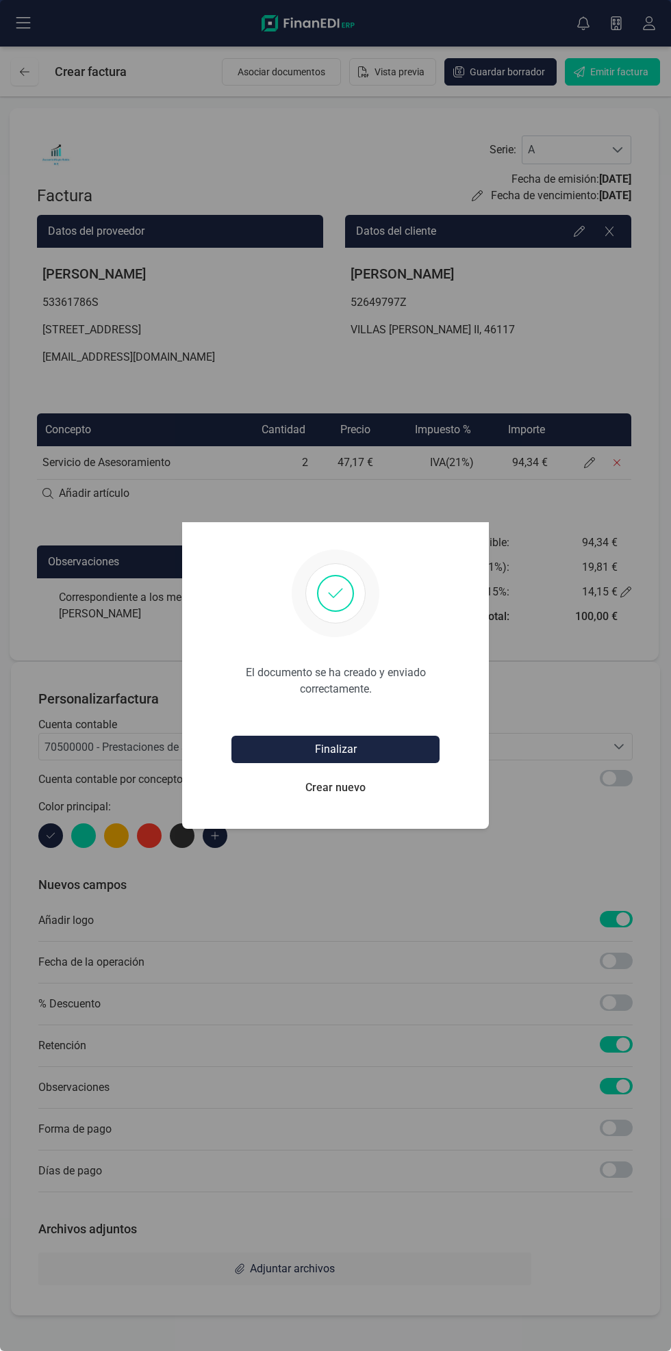
click at [424, 757] on button "Finalizar" at bounding box center [335, 749] width 208 height 27
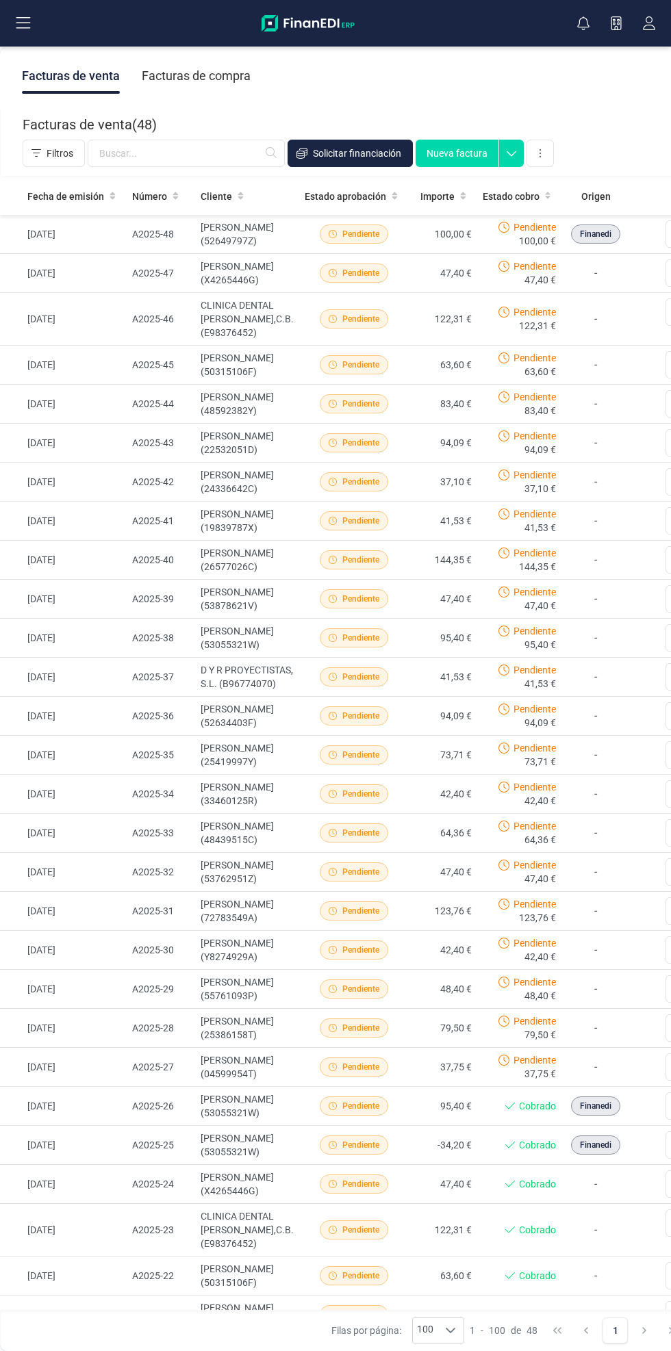
click at [458, 237] on td "100,00 €" at bounding box center [442, 234] width 68 height 39
